Goal: Check status

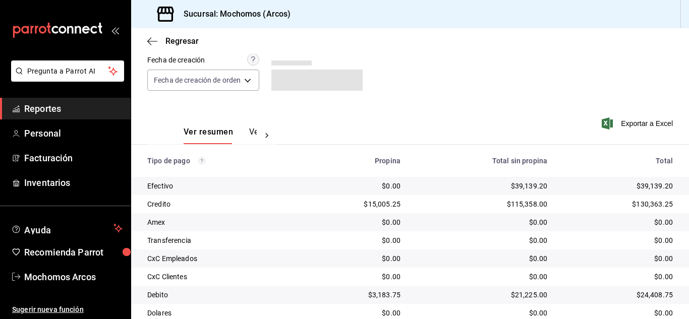
scroll to position [126, 0]
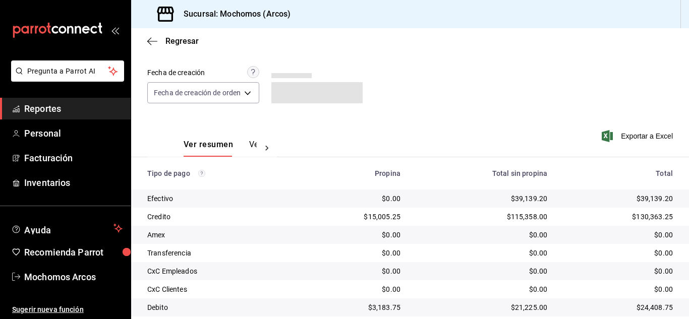
scroll to position [126, 0]
